Goal: Task Accomplishment & Management: Use online tool/utility

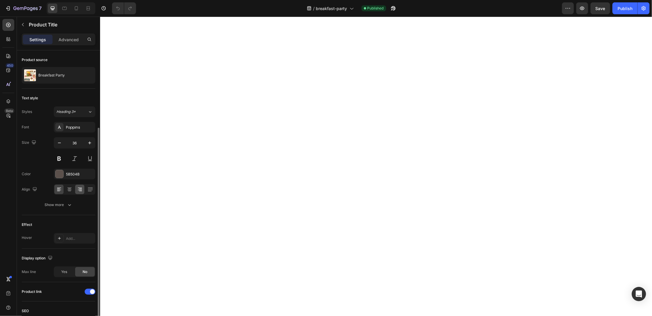
scroll to position [41, 0]
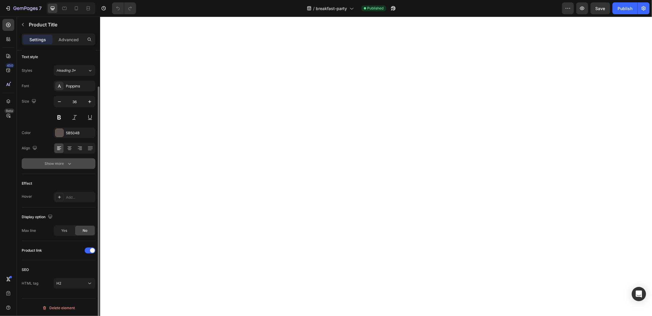
click at [69, 162] on icon "button" at bounding box center [69, 164] width 6 height 6
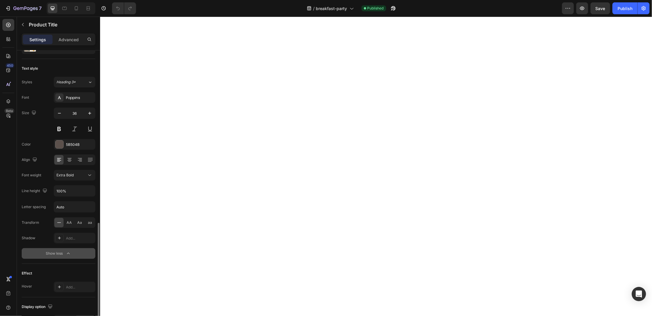
scroll to position [119, 0]
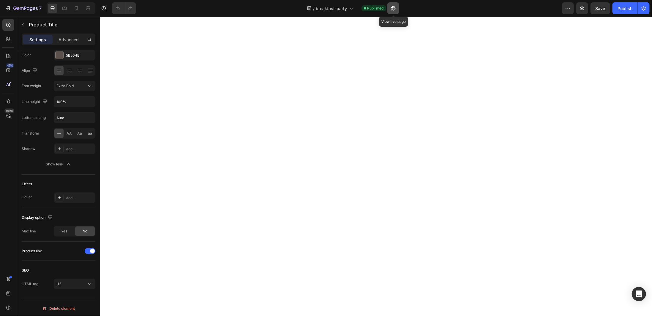
click at [396, 8] on icon "button" at bounding box center [393, 8] width 6 height 6
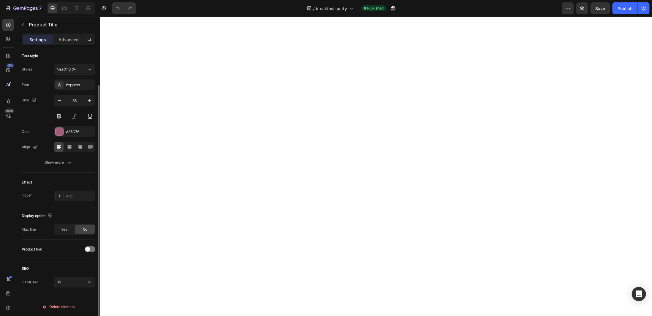
scroll to position [41, 0]
drag, startPoint x: 88, startPoint y: 250, endPoint x: 91, endPoint y: 250, distance: 3.3
click at [88, 250] on span at bounding box center [87, 250] width 5 height 5
click at [89, 248] on div at bounding box center [90, 251] width 11 height 6
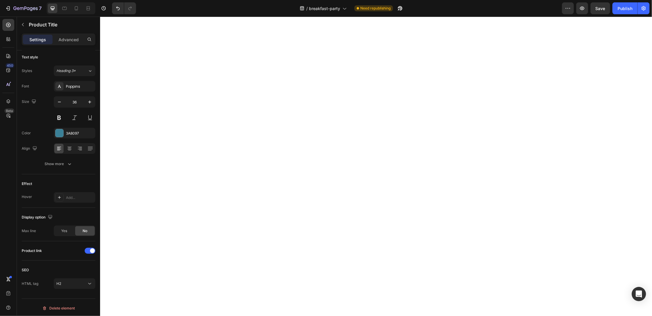
scroll to position [0, 0]
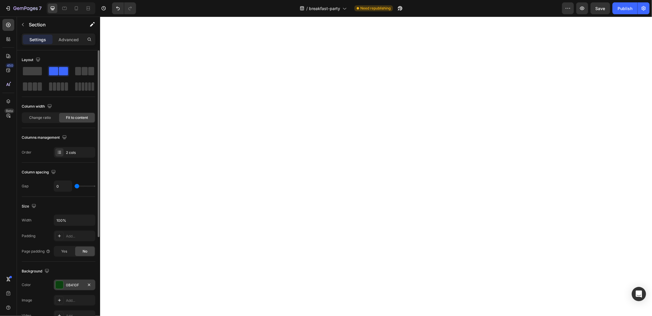
click at [68, 286] on div "0B410F" at bounding box center [74, 285] width 17 height 5
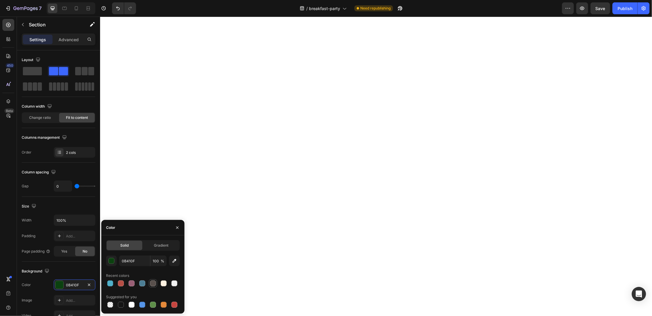
click at [152, 285] on div at bounding box center [153, 284] width 6 height 6
type input "59504C"
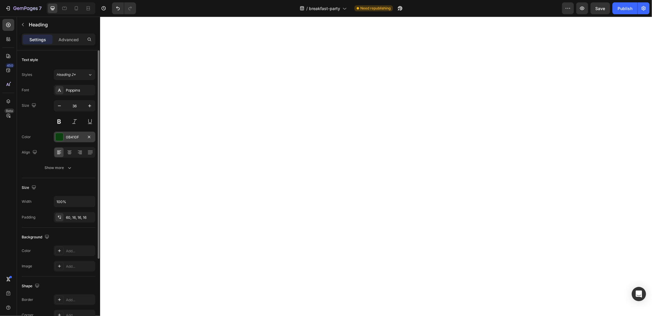
click at [74, 141] on div "0B410F" at bounding box center [75, 137] width 42 height 11
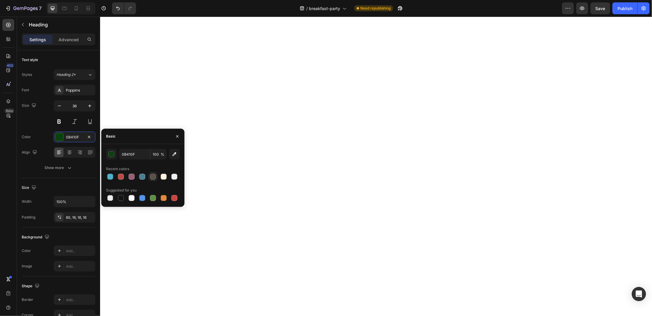
click at [154, 177] on div at bounding box center [153, 177] width 6 height 6
type input "59504C"
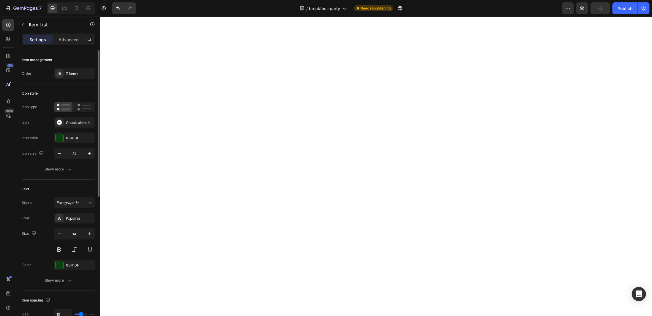
drag, startPoint x: 68, startPoint y: 140, endPoint x: 76, endPoint y: 144, distance: 9.6
click at [67, 140] on div "0B410F" at bounding box center [80, 138] width 28 height 5
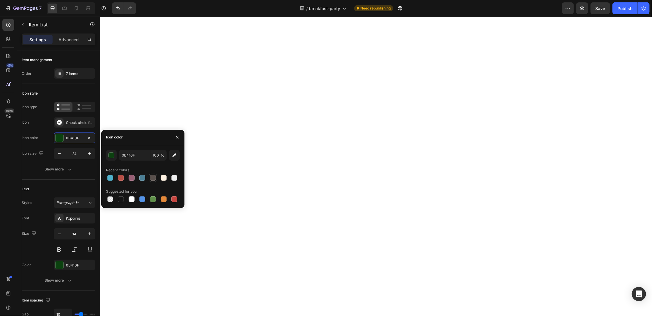
click at [151, 178] on div at bounding box center [153, 178] width 6 height 6
type input "59504C"
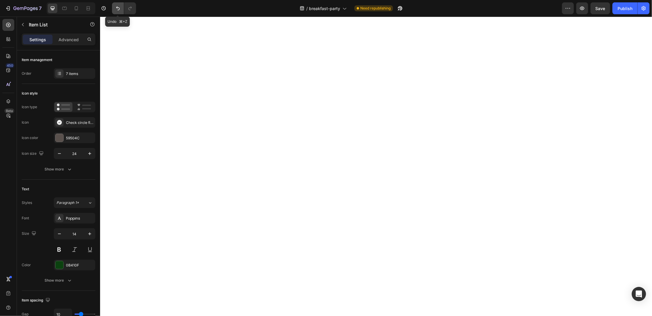
click at [121, 6] on button "Undo/Redo" at bounding box center [118, 8] width 12 height 12
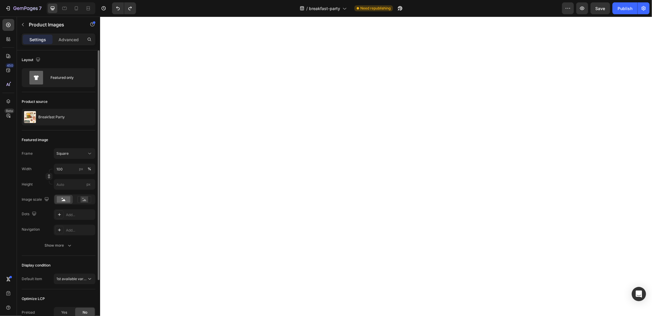
scroll to position [65, 0]
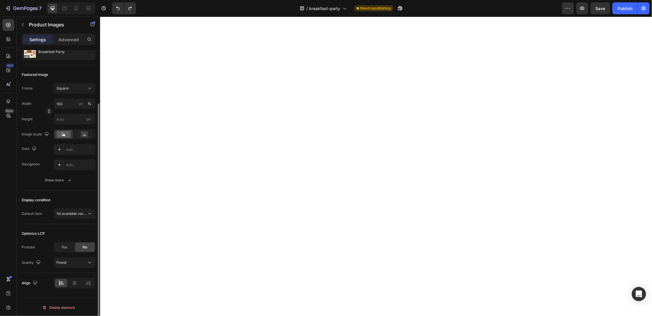
click at [62, 173] on div "Frame Square Width 100 px % Height px Image scale Dots Add... Navigation Add...…" at bounding box center [59, 134] width 74 height 103
click at [64, 180] on div "Show more" at bounding box center [59, 180] width 28 height 6
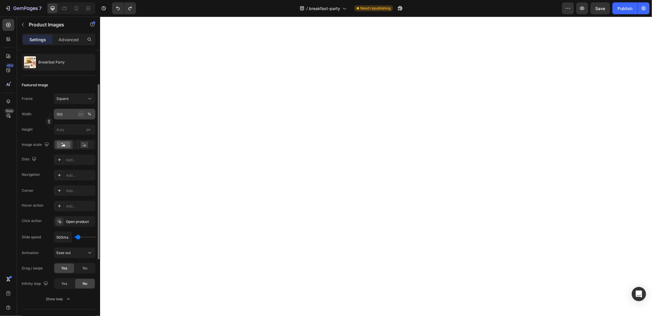
scroll to position [0, 0]
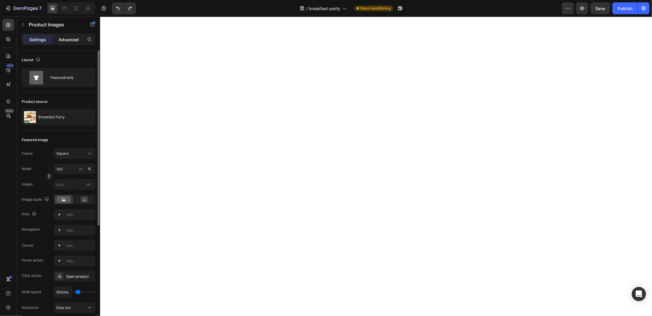
click at [71, 39] on p "Advanced" at bounding box center [68, 40] width 20 height 6
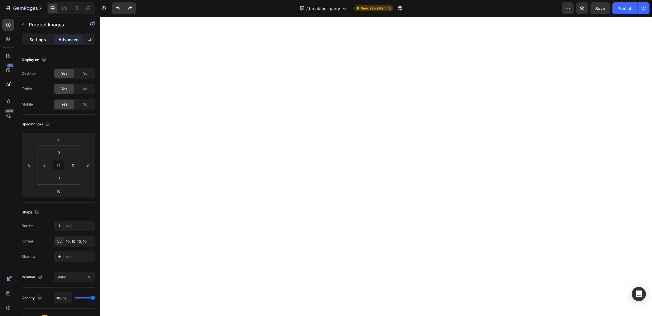
click at [39, 39] on p "Settings" at bounding box center [37, 40] width 17 height 6
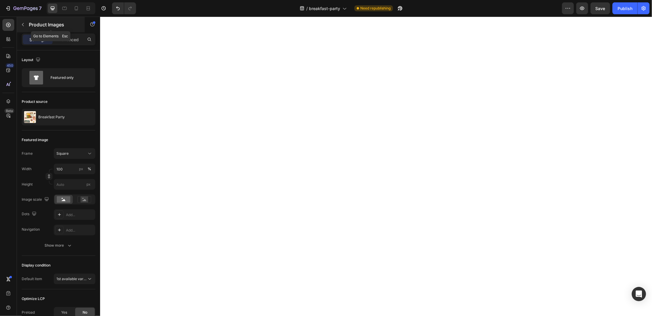
click at [38, 25] on p "Product Images" at bounding box center [54, 24] width 50 height 7
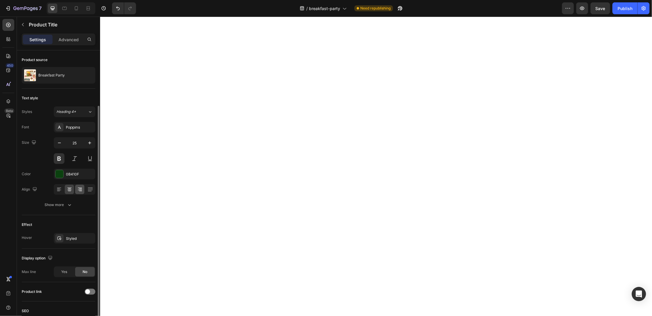
scroll to position [41, 0]
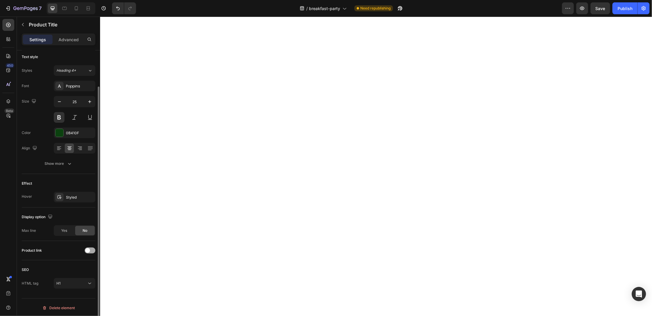
click at [91, 252] on div at bounding box center [90, 251] width 11 height 6
click at [91, 249] on div at bounding box center [90, 251] width 11 height 6
click at [88, 249] on span at bounding box center [87, 251] width 5 height 5
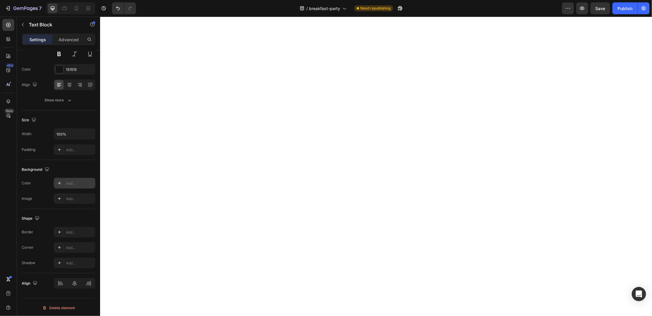
scroll to position [0, 0]
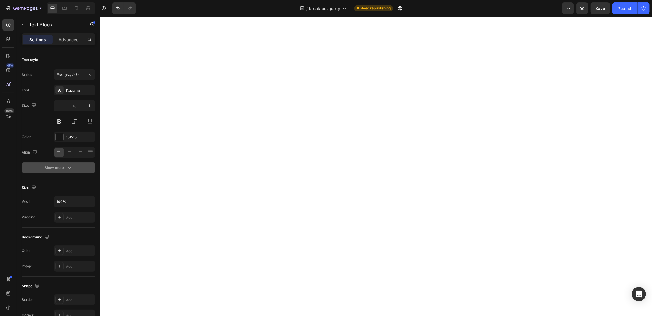
click at [70, 165] on icon "button" at bounding box center [69, 168] width 6 height 6
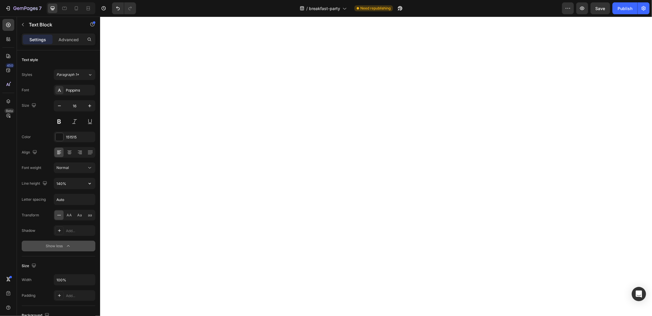
scroll to position [145, 0]
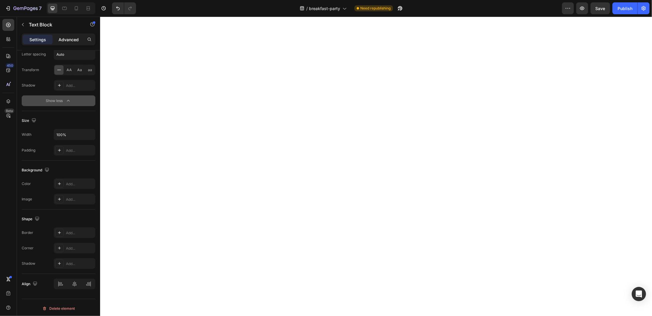
click at [69, 39] on p "Advanced" at bounding box center [68, 40] width 20 height 6
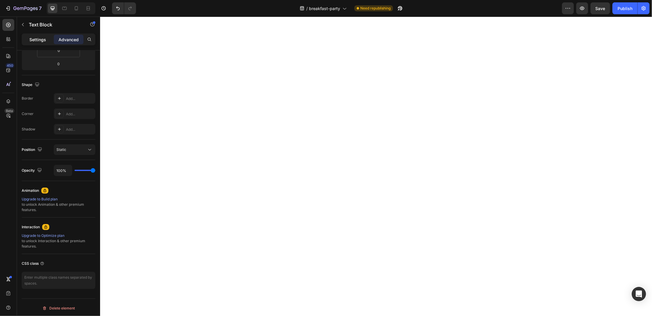
click at [43, 39] on p "Settings" at bounding box center [37, 40] width 17 height 6
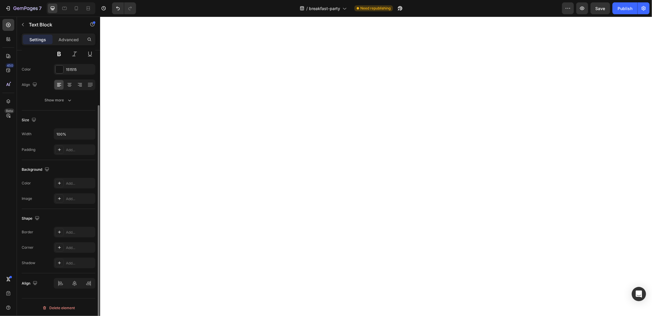
scroll to position [0, 0]
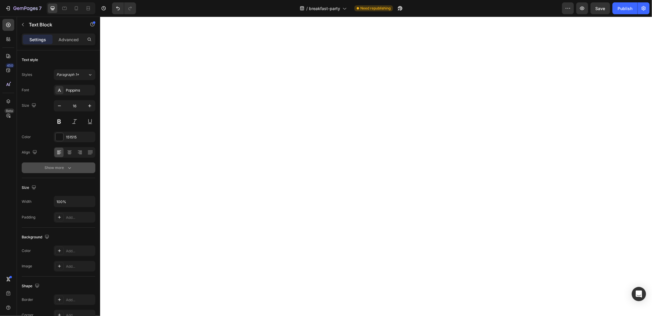
click at [69, 166] on icon "button" at bounding box center [69, 168] width 6 height 6
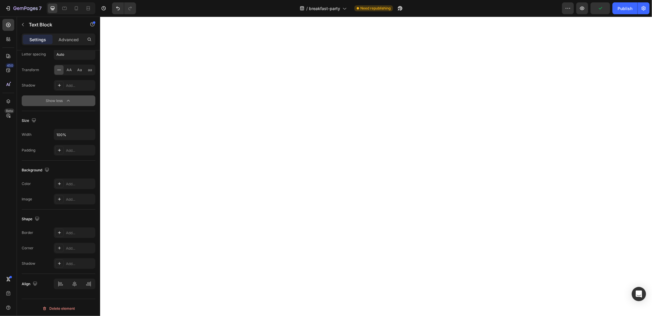
scroll to position [68, 0]
click at [78, 6] on icon at bounding box center [76, 8] width 6 height 6
type input "15"
click at [276, 231] on div at bounding box center [375, 167] width 551 height 300
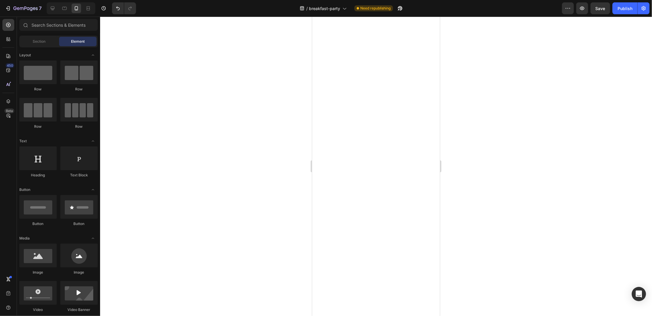
click at [57, 7] on div at bounding box center [71, 8] width 49 height 12
click at [53, 8] on icon at bounding box center [53, 8] width 6 height 6
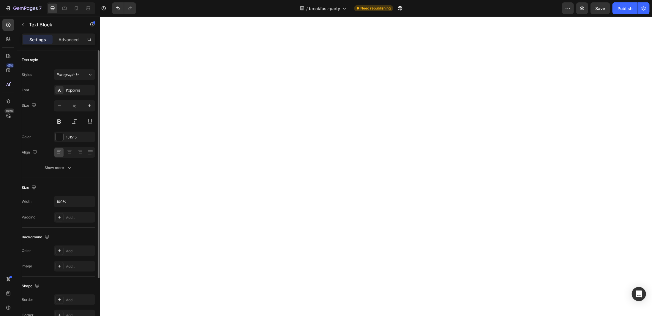
scroll to position [68, 0]
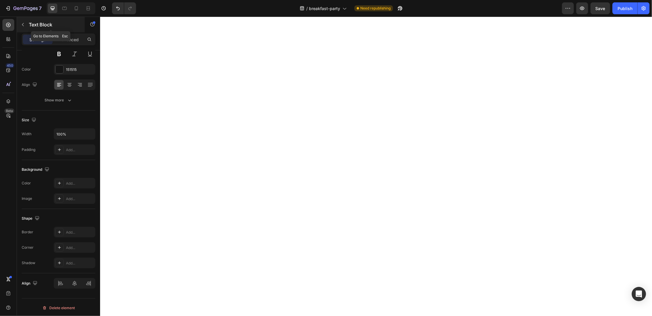
click at [42, 25] on p "Text Block" at bounding box center [54, 24] width 50 height 7
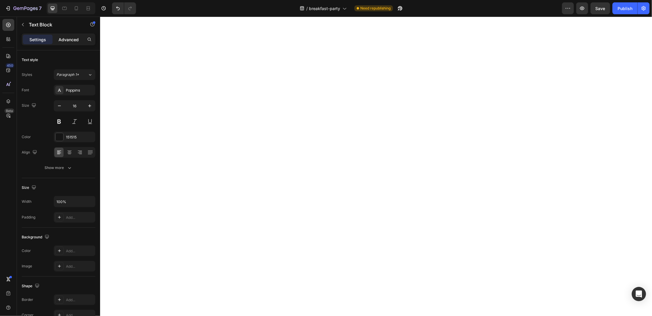
click at [76, 41] on p "Advanced" at bounding box center [68, 40] width 20 height 6
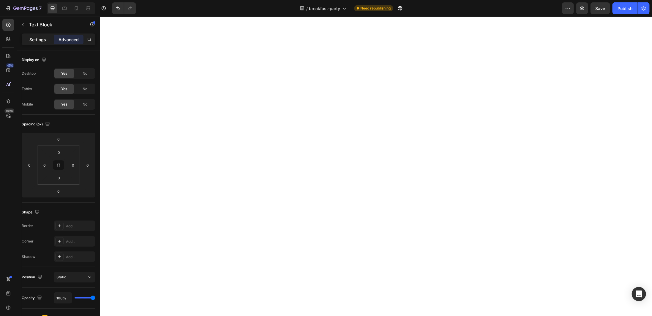
click at [36, 39] on p "Settings" at bounding box center [37, 40] width 17 height 6
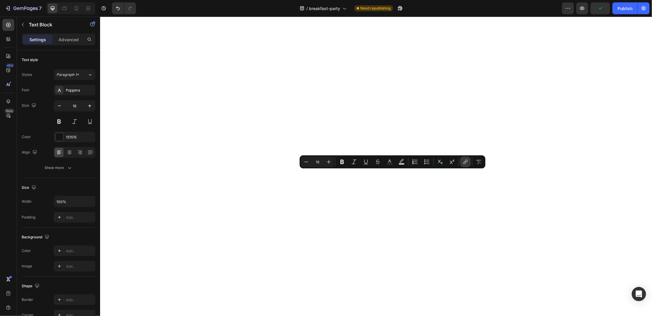
click at [465, 162] on icon "Editor contextual toolbar" at bounding box center [466, 161] width 3 height 3
click at [466, 164] on icon "Editor contextual toolbar" at bounding box center [465, 162] width 6 height 6
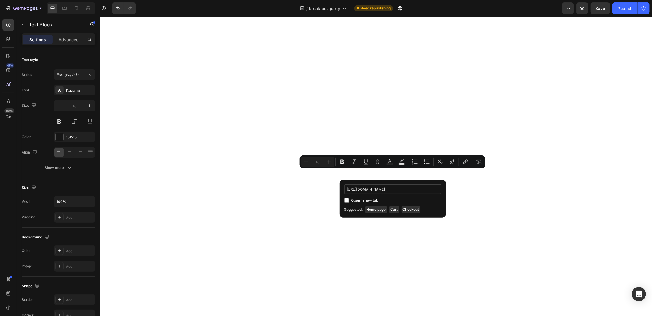
scroll to position [0, 14]
type input "[URL][DOMAIN_NAME]"
click at [347, 202] on input "Editor contextual toolbar" at bounding box center [346, 200] width 5 height 5
checkbox input "true"
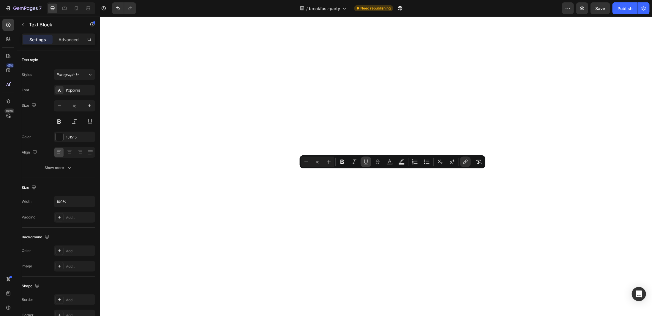
click at [366, 161] on icon "Editor contextual toolbar" at bounding box center [366, 162] width 6 height 6
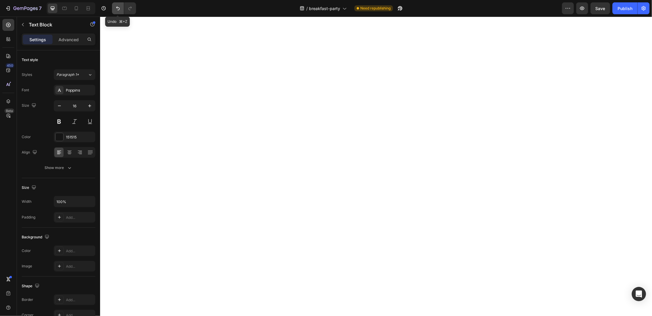
click at [119, 9] on icon "Undo/Redo" at bounding box center [118, 8] width 6 height 6
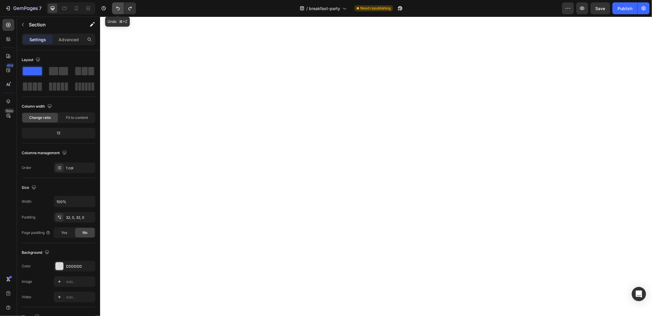
click at [118, 9] on icon "Undo/Redo" at bounding box center [118, 8] width 6 height 6
click at [128, 8] on icon "Undo/Redo" at bounding box center [130, 8] width 6 height 6
click at [118, 10] on icon "Undo/Redo" at bounding box center [118, 8] width 6 height 6
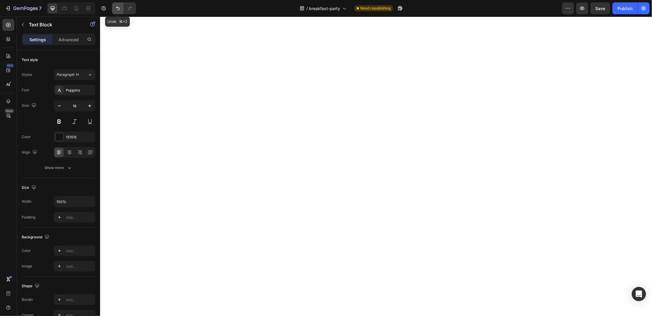
click at [118, 9] on icon "Undo/Redo" at bounding box center [118, 8] width 6 height 6
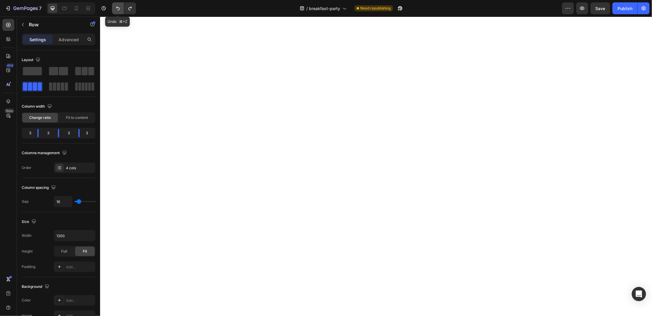
click at [119, 9] on icon "Undo/Redo" at bounding box center [118, 8] width 6 height 6
click at [133, 10] on button "Undo/Redo" at bounding box center [130, 8] width 12 height 12
click at [115, 10] on icon "Undo/Redo" at bounding box center [118, 8] width 6 height 6
click at [131, 10] on icon "Undo/Redo" at bounding box center [130, 8] width 6 height 6
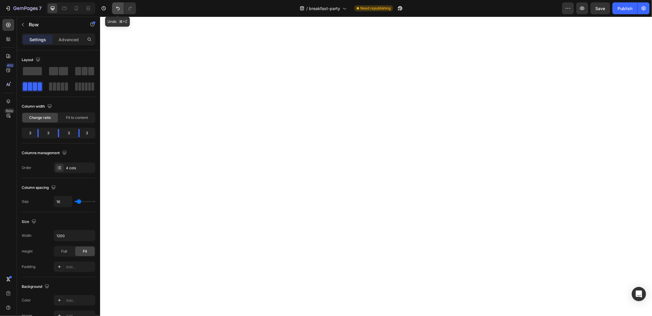
click at [121, 9] on button "Undo/Redo" at bounding box center [118, 8] width 12 height 12
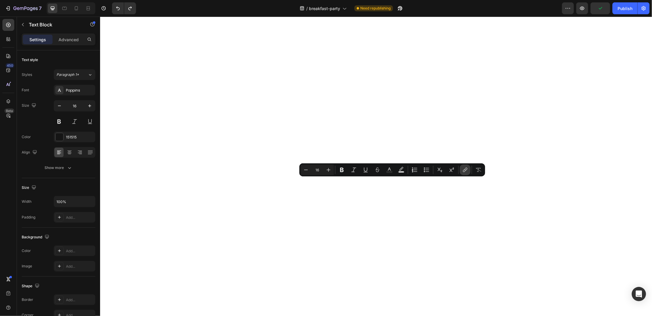
click at [463, 171] on icon "Editor contextual toolbar" at bounding box center [465, 170] width 6 height 6
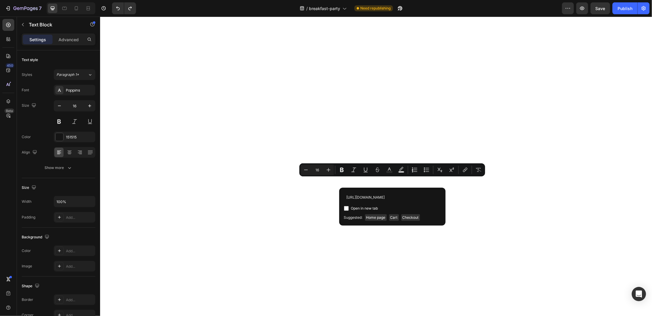
scroll to position [0, 13]
type input "[URL][DOMAIN_NAME]"
click at [347, 208] on input "Editor contextual toolbar" at bounding box center [346, 208] width 5 height 5
checkbox input "true"
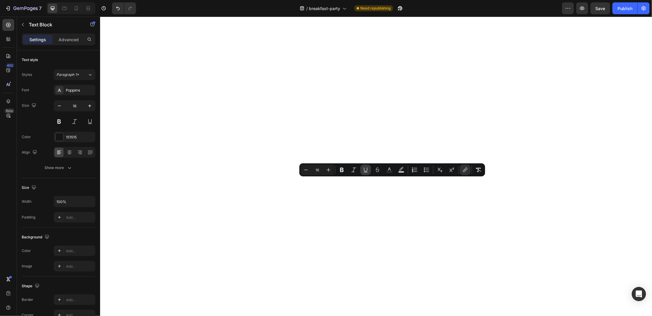
click at [367, 169] on icon "Editor contextual toolbar" at bounding box center [365, 170] width 6 height 6
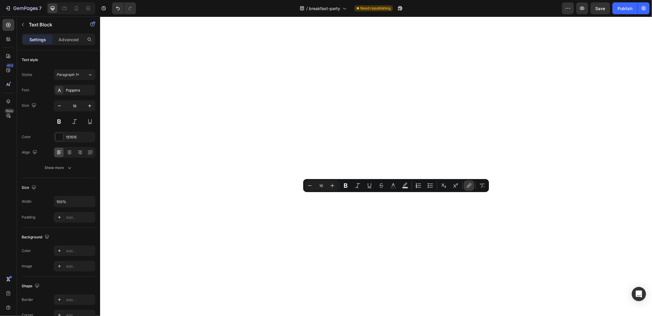
click at [467, 186] on icon "Editor contextual toolbar" at bounding box center [469, 186] width 6 height 6
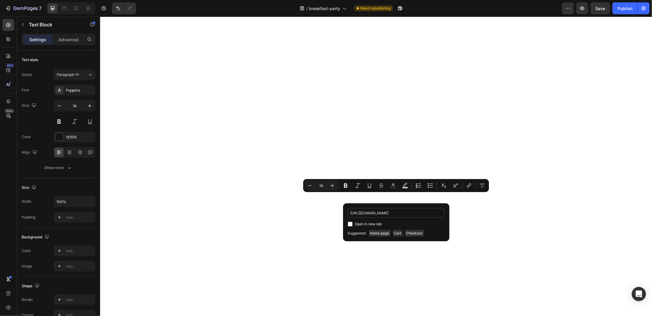
scroll to position [0, 19]
type input "[URL][DOMAIN_NAME]"
click at [349, 223] on input "Editor contextual toolbar" at bounding box center [350, 224] width 5 height 5
checkbox input "true"
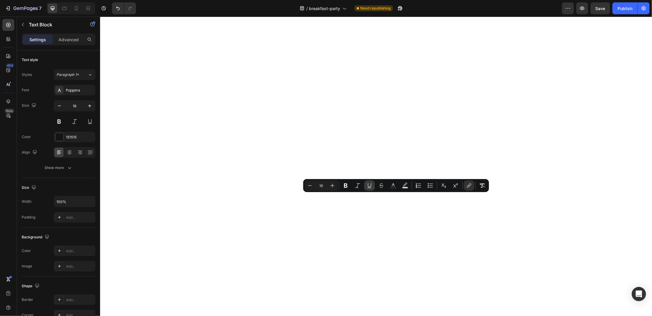
click at [369, 186] on icon "Editor contextual toolbar" at bounding box center [369, 186] width 6 height 6
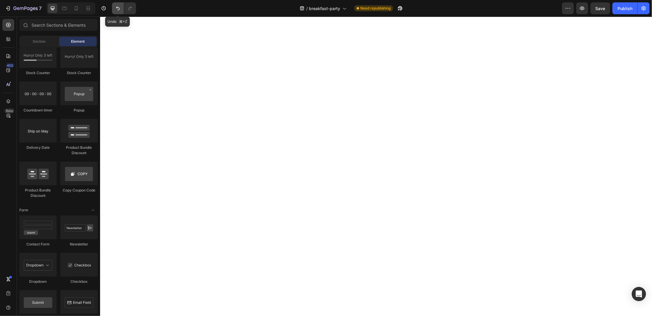
click at [118, 8] on icon "Undo/Redo" at bounding box center [118, 8] width 6 height 6
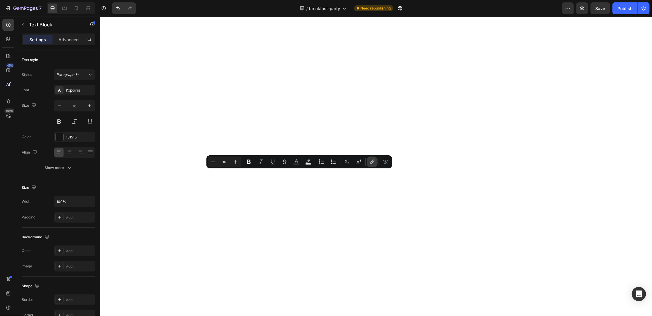
click at [372, 163] on icon "Editor contextual toolbar" at bounding box center [372, 162] width 6 height 6
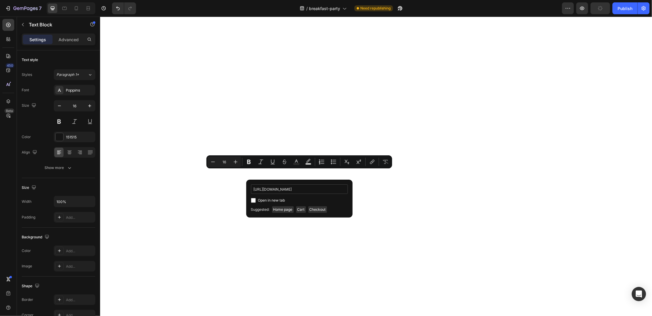
scroll to position [0, 23]
type input "[URL][DOMAIN_NAME]"
click at [253, 200] on input "Editor contextual toolbar" at bounding box center [253, 200] width 5 height 5
checkbox input "true"
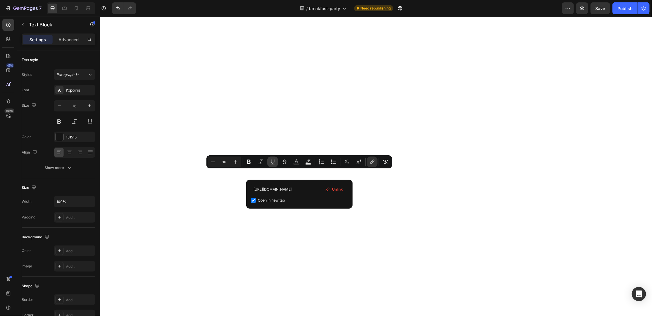
click at [270, 163] on icon "Editor contextual toolbar" at bounding box center [273, 162] width 6 height 6
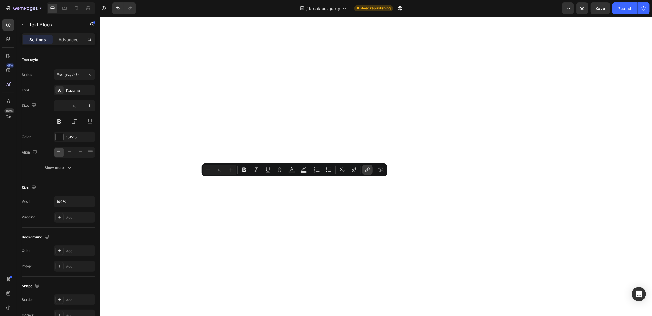
click at [370, 171] on button "link" at bounding box center [367, 170] width 11 height 11
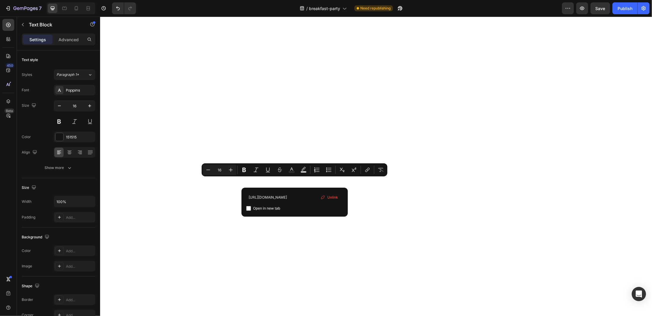
type input "[URL][DOMAIN_NAME]"
click at [250, 209] on input "Editor contextual toolbar" at bounding box center [248, 208] width 5 height 5
checkbox input "true"
click at [268, 169] on icon "Editor contextual toolbar" at bounding box center [268, 170] width 6 height 6
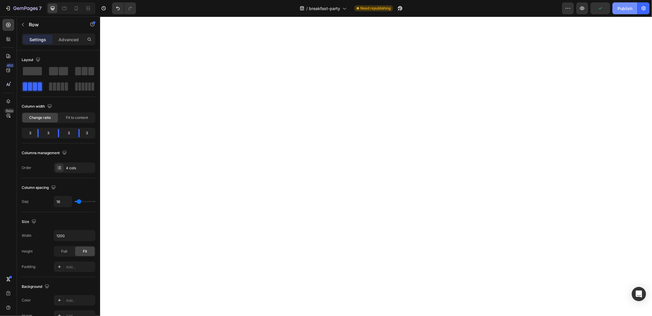
click at [619, 8] on div "Publish" at bounding box center [624, 8] width 15 height 6
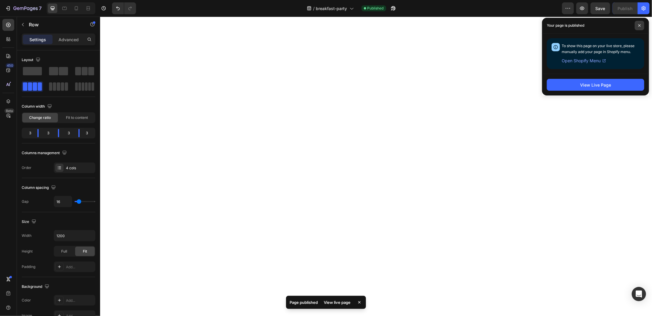
click at [639, 25] on icon at bounding box center [639, 25] width 2 height 2
